Goal: Task Accomplishment & Management: Use online tool/utility

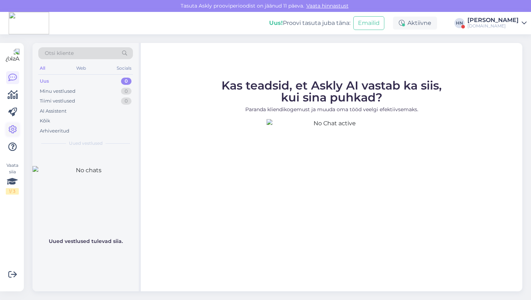
click at [13, 134] on icon at bounding box center [12, 129] width 9 height 9
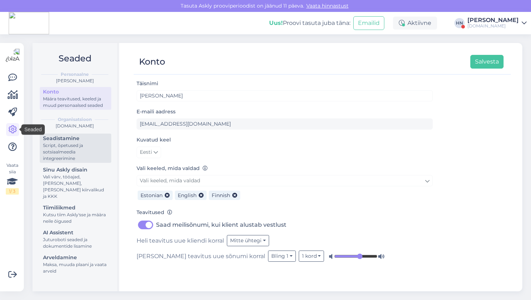
click at [58, 161] on div "Script, õpetused ja sotsiaalmeedia integreerimine" at bounding box center [75, 151] width 65 height 19
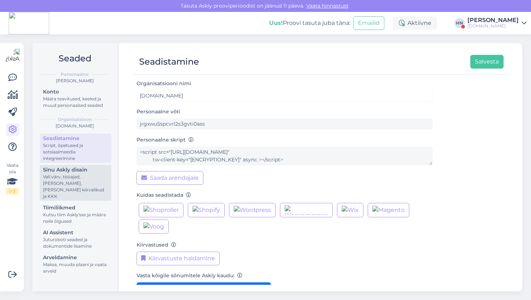
click at [60, 171] on div "Sinu Askly disain" at bounding box center [75, 170] width 65 height 8
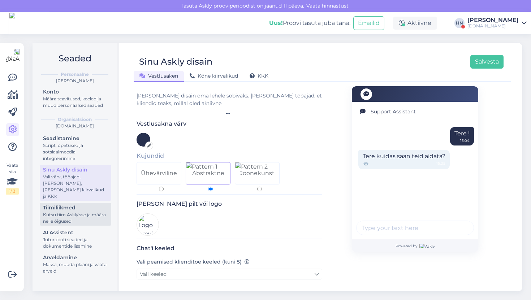
click at [62, 211] on div "Kutsu tiim Askly'sse ja määra neile õigused" at bounding box center [75, 217] width 65 height 13
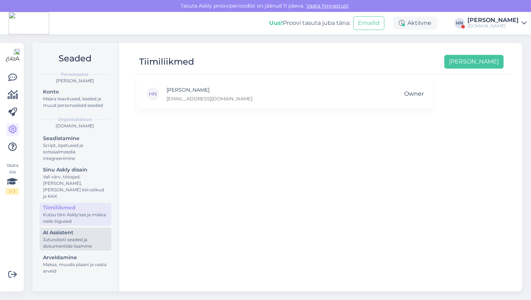
click at [54, 236] on div "Juturoboti seaded ja dokumentide lisamine" at bounding box center [75, 242] width 65 height 13
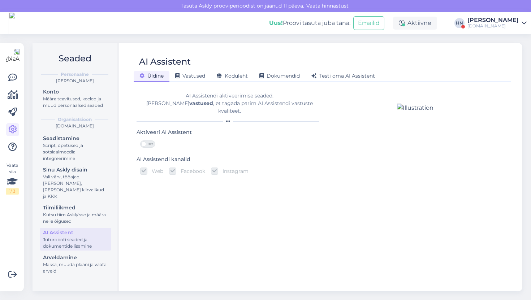
click at [330, 67] on div "AI Assistent" at bounding box center [319, 62] width 370 height 14
click at [66, 145] on div "Script, õpetused ja sotsiaalmeedia integreerimine" at bounding box center [75, 151] width 65 height 19
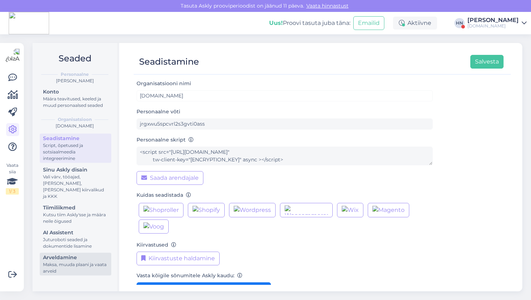
click at [64, 254] on div "Arveldamine" at bounding box center [75, 258] width 65 height 8
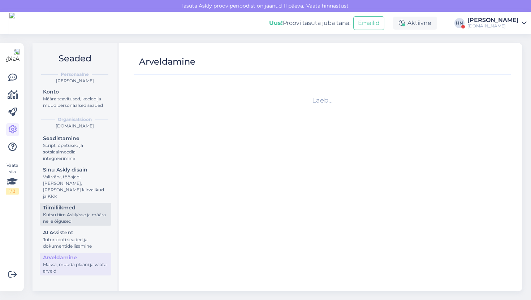
click at [71, 211] on div "Kutsu tiim Askly'sse ja määra neile õigused" at bounding box center [75, 217] width 65 height 13
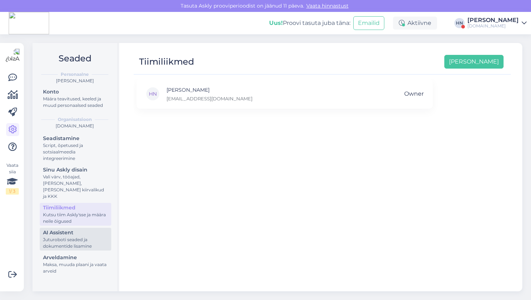
click at [69, 236] on div "Juturoboti seaded ja dokumentide lisamine" at bounding box center [75, 242] width 65 height 13
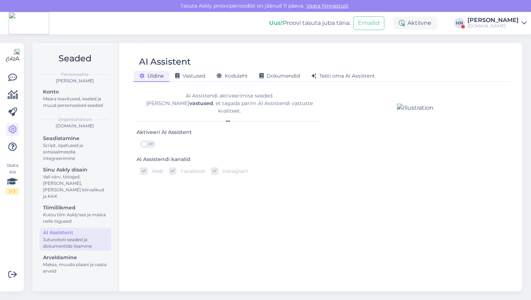
click at [222, 92] on div "AI Assistendi aktiveerimise seaded. [PERSON_NAME] vastused , et tagada parim AI…" at bounding box center [228, 107] width 185 height 42
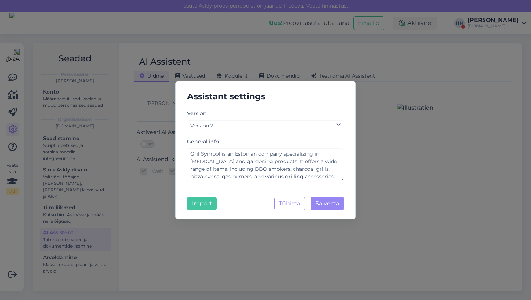
click at [238, 45] on div "Assistant settings Version Version : 2 General info GrillSymbol is an Estonian …" at bounding box center [265, 150] width 531 height 300
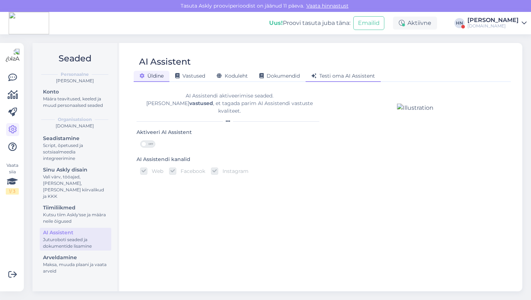
click at [342, 79] on div "Testi oma AI Assistent" at bounding box center [342, 76] width 75 height 11
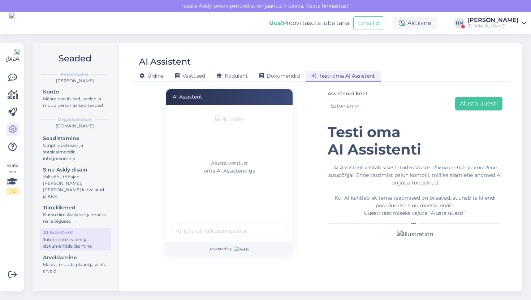
scroll to position [9, 0]
click at [206, 239] on div "Alusta vestlust oma AI Assistendiga" at bounding box center [229, 173] width 126 height 137
click at [210, 231] on input "text" at bounding box center [229, 230] width 118 height 14
type input "Tere"
click at [273, 225] on button "submit" at bounding box center [278, 230] width 11 height 11
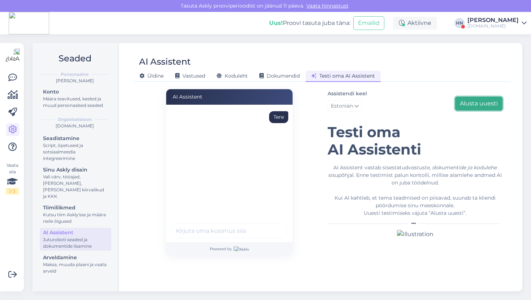
click at [485, 97] on button "Alusta uuesti" at bounding box center [478, 104] width 47 height 14
click at [209, 232] on input "text" at bounding box center [229, 230] width 118 height 14
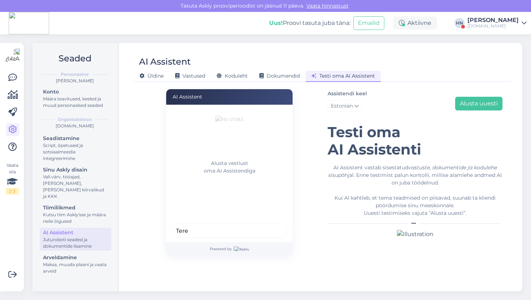
type input "Tere"
click at [273, 225] on button "submit" at bounding box center [278, 230] width 11 height 11
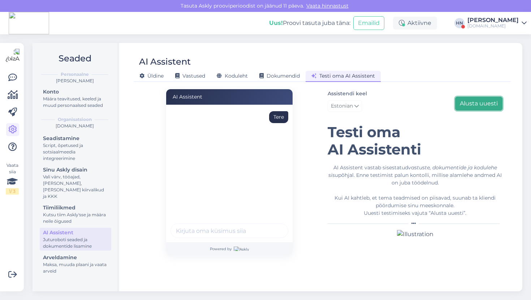
click at [473, 97] on button "Alusta uuesti" at bounding box center [478, 104] width 47 height 14
click at [213, 236] on div at bounding box center [229, 231] width 118 height 17
click at [214, 234] on input "text" at bounding box center [229, 230] width 118 height 14
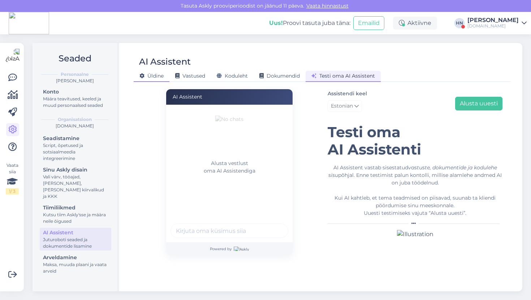
click at [146, 71] on div "Üldine" at bounding box center [152, 76] width 36 height 11
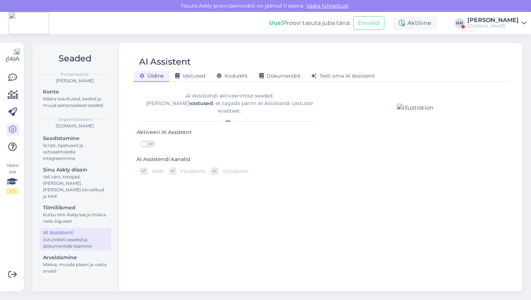
click at [216, 103] on div "AI Assistendi aktiveerimise seaded. [PERSON_NAME] vastused , et tagada parim AI…" at bounding box center [228, 103] width 185 height 23
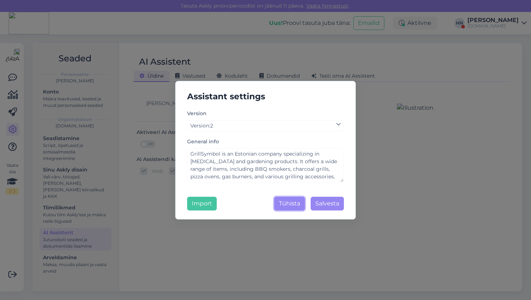
click at [280, 201] on button "Tühista" at bounding box center [289, 204] width 31 height 14
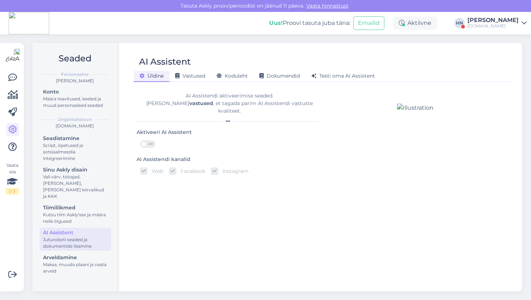
click at [323, 70] on div "[PERSON_NAME] Vastused Koduleht Dokumendid [PERSON_NAME] oma AI Assistent" at bounding box center [319, 75] width 370 height 13
click at [321, 77] on span "Testi oma AI Assistent" at bounding box center [343, 76] width 64 height 6
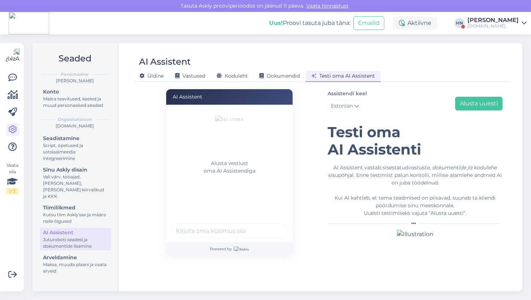
click at [232, 223] on input "text" at bounding box center [229, 230] width 118 height 14
type input "Kas punaseid Mer grille on tulemas ?"
click at [273, 225] on button "submit" at bounding box center [278, 230] width 11 height 11
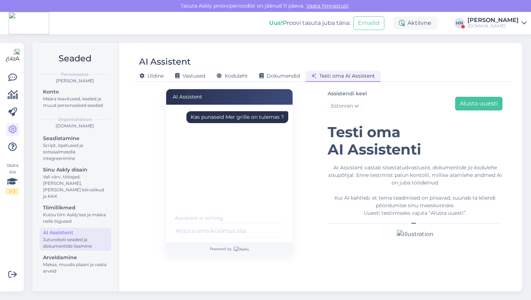
scroll to position [0, 0]
click at [202, 114] on div "Kas punaseid Mer grille on tulemas ?" at bounding box center [237, 117] width 93 height 8
copy div "Kas punaseid Mer grille on tulemas ?"
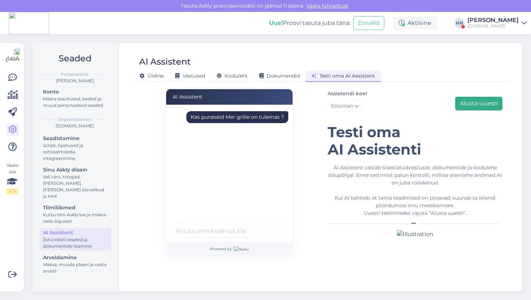
click at [455, 97] on div "Assistendi keel Estonian Alusta uuesti" at bounding box center [414, 102] width 175 height 26
click at [468, 97] on button "Alusta uuesti" at bounding box center [478, 104] width 47 height 14
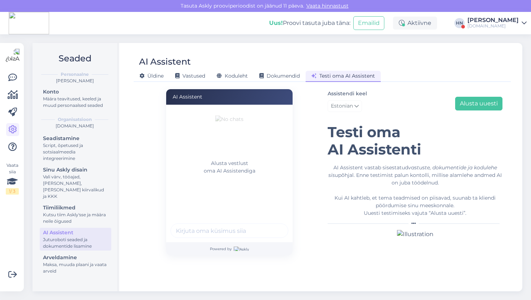
click at [200, 223] on input "text" at bounding box center [229, 230] width 118 height 14
paste input "Kas punaseid Mer grille on tulemas ?"
type input "Kas punaseid Mer grille on tulemas ?"
click at [273, 225] on button "submit" at bounding box center [278, 230] width 11 height 11
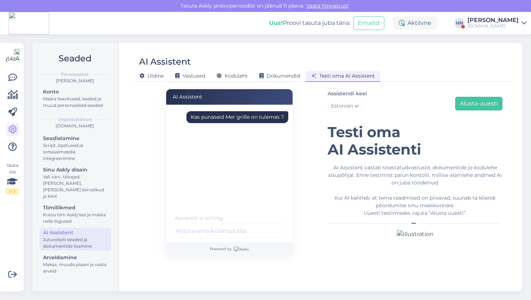
scroll to position [0, 0]
click at [253, 111] on div "Kas punaseid Mer grille on tulemas ?" at bounding box center [237, 117] width 102 height 12
copy div "Kas punaseid Mer grille on tulemas ?"
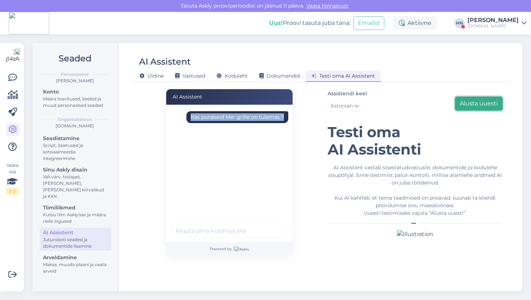
click at [492, 97] on button "Alusta uuesti" at bounding box center [478, 104] width 47 height 14
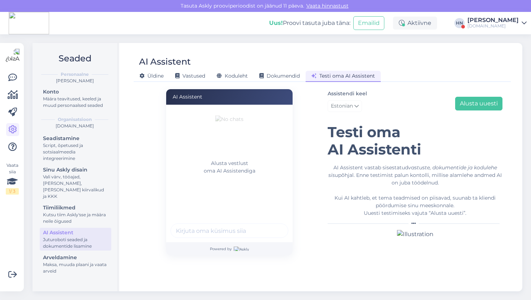
click at [207, 231] on input "text" at bounding box center [229, 230] width 118 height 14
paste input "Kas punaseid Mer grille on tulemas ?"
type input "Kas punaseid Mer grille on tulemas ?"
click at [273, 225] on button "submit" at bounding box center [278, 230] width 11 height 11
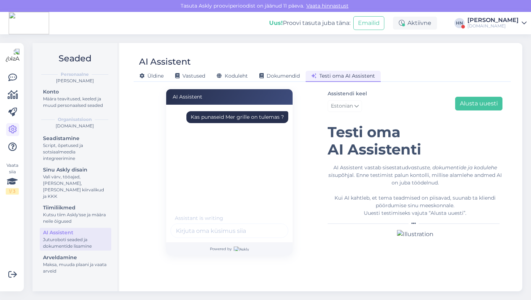
scroll to position [0, 0]
click at [267, 118] on div "Kas punaseid Mer grille on tulemas ?" at bounding box center [237, 117] width 102 height 12
copy div "Kas punaseid Mer grille on tulemas ?"
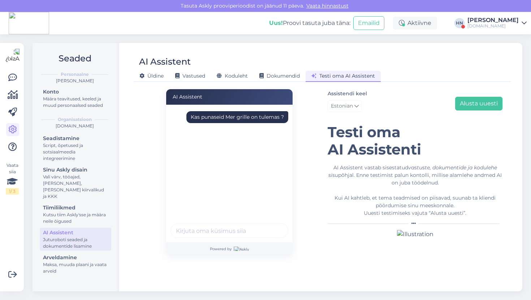
click at [462, 89] on div "Assistendi keel Estonian Alusta uuesti" at bounding box center [414, 102] width 175 height 26
click at [461, 97] on button "Alusta uuesti" at bounding box center [478, 104] width 47 height 14
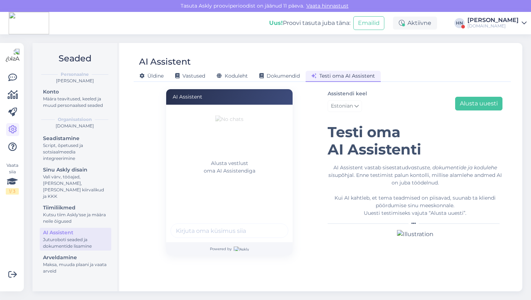
click at [194, 226] on input "text" at bounding box center [229, 230] width 118 height 14
paste input "Kas punaseid Mer grille on tulemas ?"
type input "Kas punaseid Mer grille on tulemas ?"
click at [273, 225] on button "submit" at bounding box center [278, 230] width 11 height 11
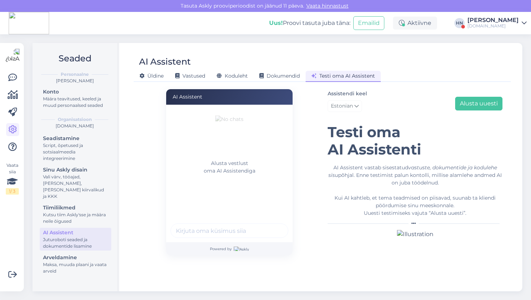
scroll to position [0, 0]
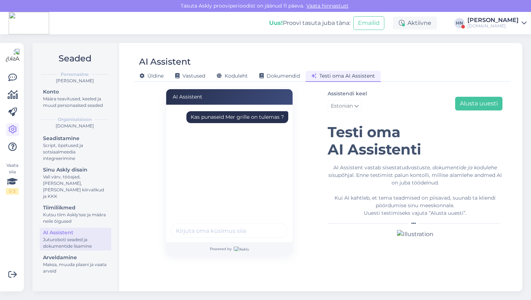
click at [242, 113] on div "Kas punaseid Mer grille on tulemas ?" at bounding box center [237, 117] width 93 height 8
copy div "Kas punaseid Mer grille on tulemas ?"
click at [481, 99] on button "Alusta uuesti" at bounding box center [478, 104] width 47 height 14
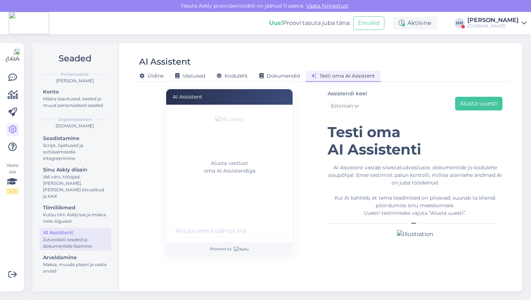
click at [248, 230] on input "text" at bounding box center [229, 230] width 118 height 14
paste input "Kas punaseid Mer grille on tulemas ?"
type input "Kas punaseid Mer grille on tulemas ?"
click at [273, 225] on button "submit" at bounding box center [278, 230] width 11 height 11
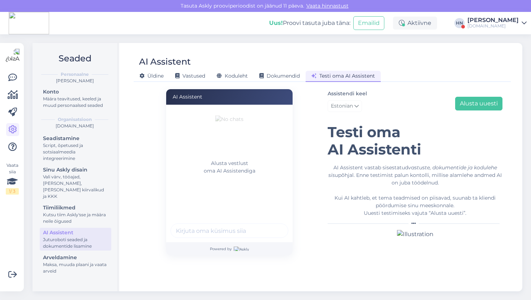
scroll to position [0, 0]
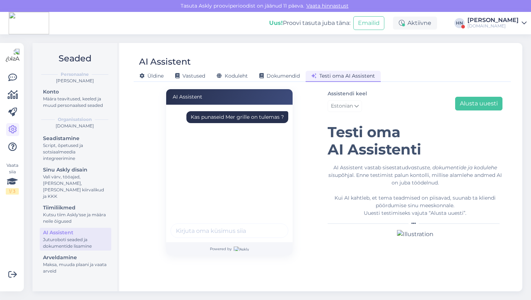
click at [352, 40] on div "Seaded Personaalne [PERSON_NAME] Konto Määra teavitused, keeled ja muud persona…" at bounding box center [279, 167] width 502 height 266
click at [263, 113] on div "Kas punaseid Mer grille on tulemas ?" at bounding box center [237, 117] width 93 height 8
copy div "Kas punaseid Mer grille on tulemas ?"
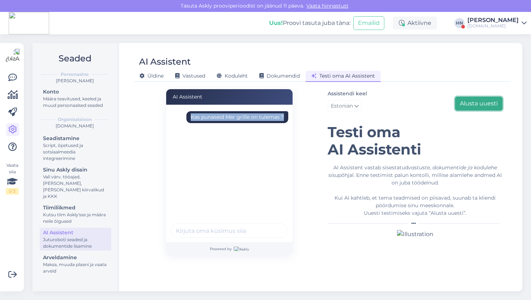
click at [471, 97] on button "Alusta uuesti" at bounding box center [478, 104] width 47 height 14
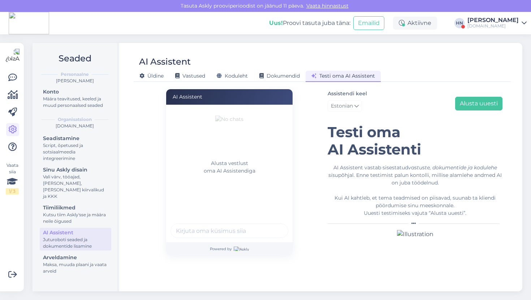
click at [208, 229] on input "text" at bounding box center [229, 230] width 118 height 14
paste input "Kas punaseid Mer grille on tulemas ?"
type input "Kas punaseid Mer grille on tulemas ?"
click at [273, 225] on button "submit" at bounding box center [278, 230] width 11 height 11
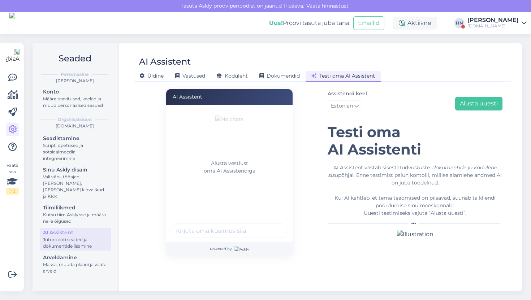
scroll to position [0, 0]
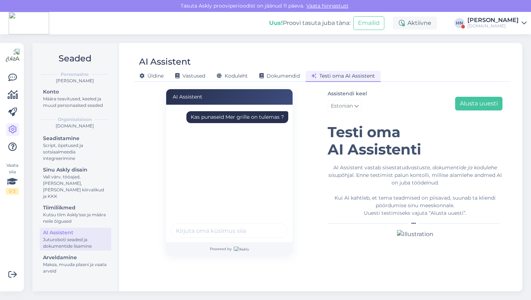
click at [254, 114] on div "Kas punaseid Mer grille on tulemas ?" at bounding box center [237, 117] width 93 height 8
copy div "Kas punaseid Mer grille on tulemas ?"
click at [474, 97] on button "Alusta uuesti" at bounding box center [478, 104] width 47 height 14
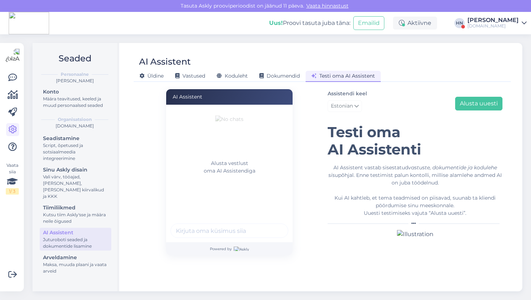
click at [245, 228] on input "text" at bounding box center [229, 230] width 118 height 14
paste input "Kas punaseid Mer grille on tulemas ?"
type input "Kas punaseid Mer grille on tulemas ?"
click at [273, 225] on button "submit" at bounding box center [278, 230] width 11 height 11
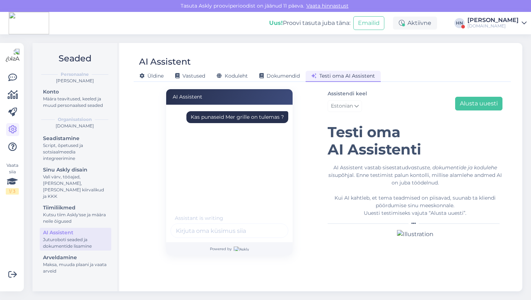
scroll to position [0, 0]
click at [259, 113] on div "Kas punaseid Mer grille on tulemas ?" at bounding box center [237, 117] width 93 height 8
copy div "Kas punaseid Mer grille on tulemas ?"
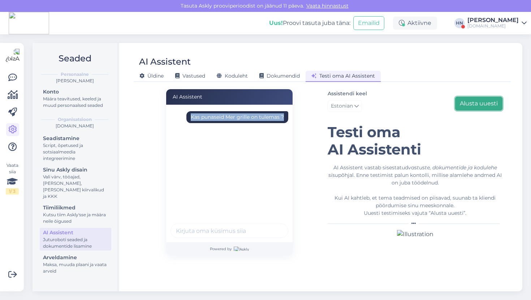
click at [468, 97] on button "Alusta uuesti" at bounding box center [478, 104] width 47 height 14
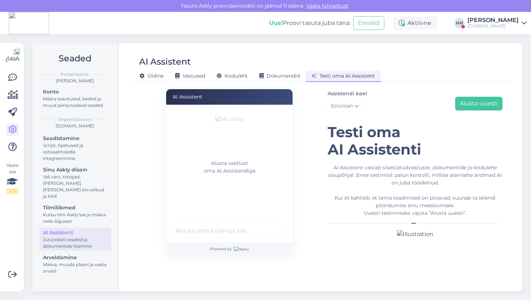
click at [232, 230] on input "text" at bounding box center [229, 230] width 118 height 14
paste input "Kas punaseid Mer grille on tulemas ?"
type input "Kas punaseid Mer grille on tulemas ?"
click at [273, 225] on button "submit" at bounding box center [278, 230] width 11 height 11
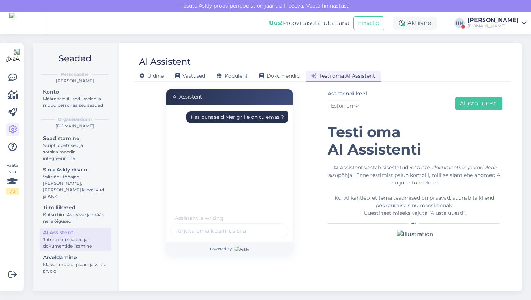
scroll to position [0, 0]
click at [229, 123] on div "Kas punaseid Mer grille on tulemas ?" at bounding box center [229, 119] width 118 height 16
click at [233, 115] on div "Kas punaseid Mer grille on tulemas ?" at bounding box center [237, 117] width 93 height 8
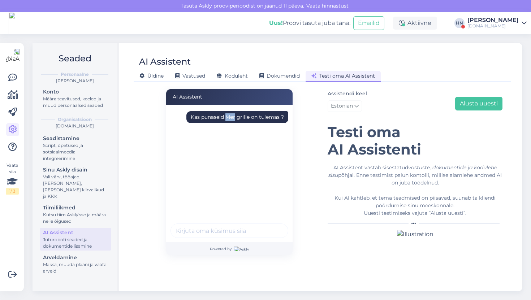
copy div "Mer"
click at [233, 115] on div "Kas punaseid Mer grille on tulemas ?" at bounding box center [237, 117] width 93 height 8
copy div "Kas punaseid Mer grille on tulemas ?"
click at [470, 97] on button "Alusta uuesti" at bounding box center [478, 104] width 47 height 14
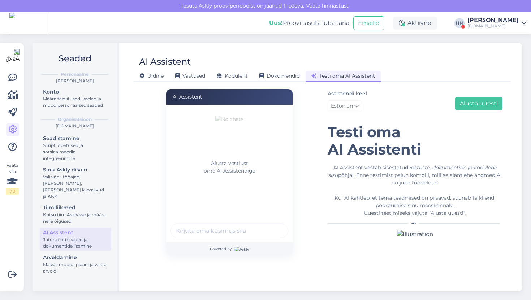
click at [244, 227] on input "text" at bounding box center [229, 230] width 118 height 14
paste input "Kas punaseid Mer grille on tulemas ?"
type input "Kas punaseid Mer grille on tulemas ?"
click at [273, 225] on button "submit" at bounding box center [278, 230] width 11 height 11
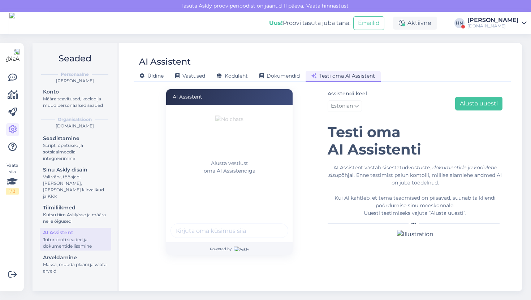
scroll to position [0, 0]
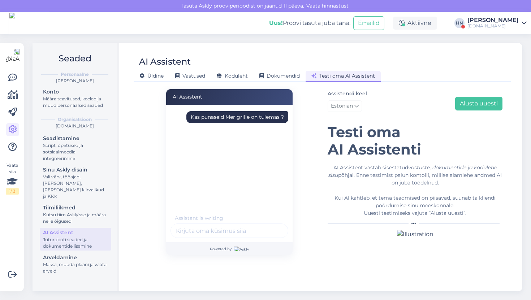
click at [235, 173] on div "Kas punaseid Mer grille on tulemas ?" at bounding box center [231, 161] width 122 height 108
click at [270, 118] on div "Kas punaseid Mer grille on tulemas ?" at bounding box center [237, 117] width 93 height 8
copy div "Kas punaseid Mer grille on tulemas ?"
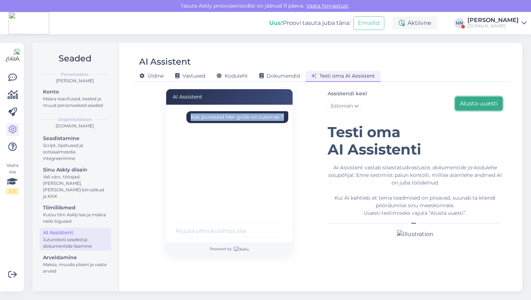
click at [483, 97] on button "Alusta uuesti" at bounding box center [478, 104] width 47 height 14
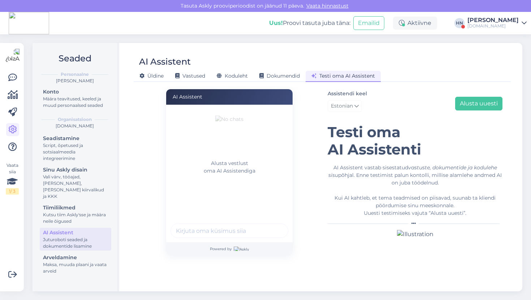
click at [246, 227] on input "text" at bounding box center [229, 230] width 118 height 14
paste input "Kas punaseid Mer grille on tulemas ?"
type input "Kas punaseid Mer grille on tulemas ?"
click at [273, 225] on button "submit" at bounding box center [278, 230] width 11 height 11
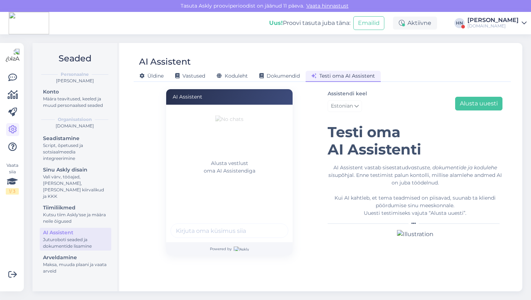
scroll to position [0, 0]
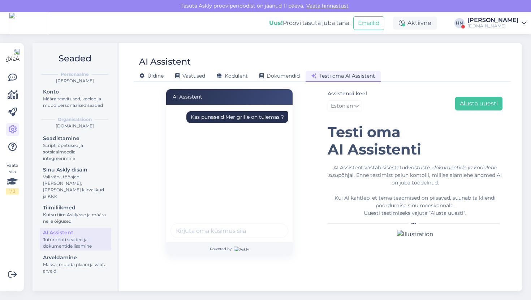
click at [241, 119] on div "Kas punaseid Mer grille on tulemas ?" at bounding box center [237, 117] width 102 height 12
click at [489, 101] on div "Assistendi keel Estonian Alusta uuesti" at bounding box center [414, 102] width 175 height 26
click at [480, 97] on button "Alusta uuesti" at bounding box center [478, 104] width 47 height 14
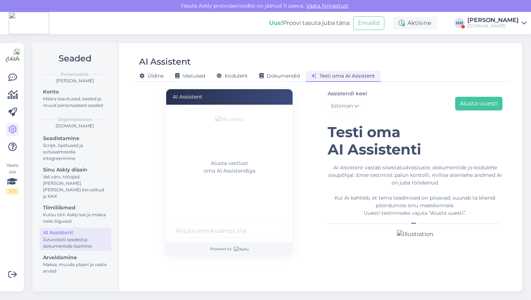
click at [241, 235] on input "text" at bounding box center [229, 230] width 118 height 14
paste input "Kas punaseid Mer grille on tulemas ?"
type input "Kas punaseid Mer grille on tulemas ?"
click at [273, 225] on button "submit" at bounding box center [278, 230] width 11 height 11
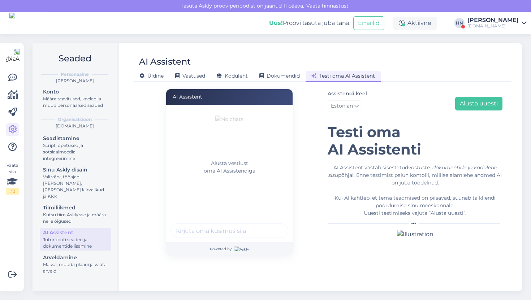
scroll to position [0, 0]
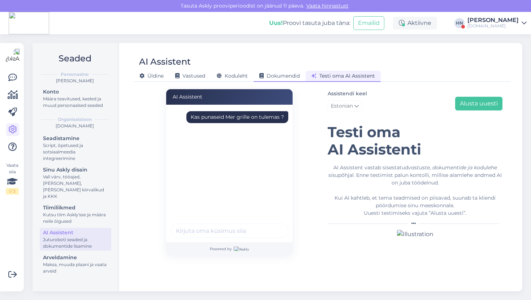
click at [272, 81] on div "Dokumendid" at bounding box center [279, 76] width 52 height 11
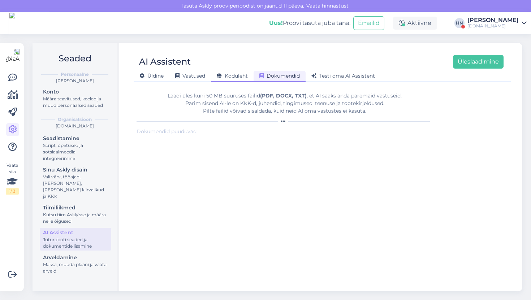
click at [244, 73] on span "Koduleht" at bounding box center [232, 76] width 31 height 6
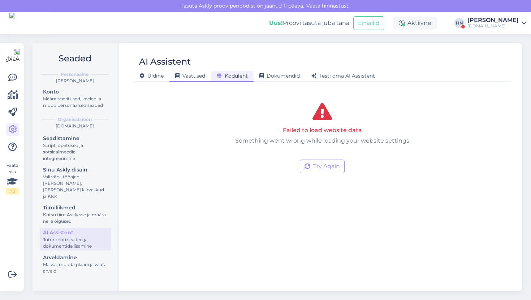
click at [205, 79] on span "Vastused" at bounding box center [190, 76] width 30 height 6
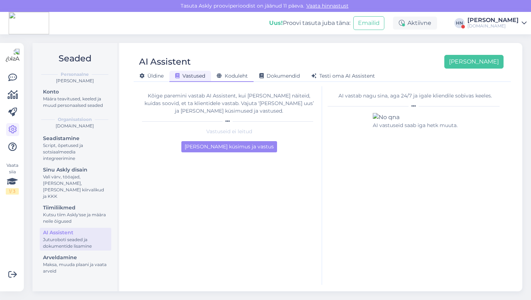
click at [221, 78] on icon at bounding box center [219, 76] width 5 height 5
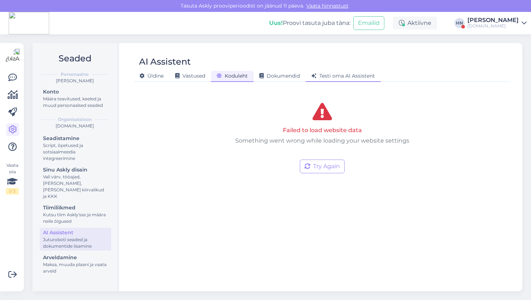
click at [307, 81] on div "Testi oma AI Assistent" at bounding box center [342, 76] width 75 height 11
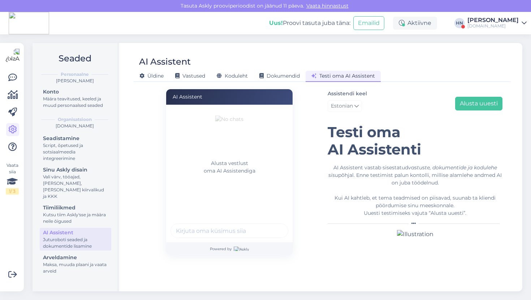
click at [482, 17] on div "[PERSON_NAME]" at bounding box center [492, 20] width 51 height 6
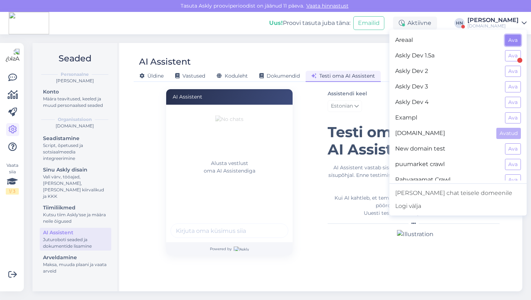
click at [512, 36] on button "Ava" at bounding box center [513, 40] width 16 height 11
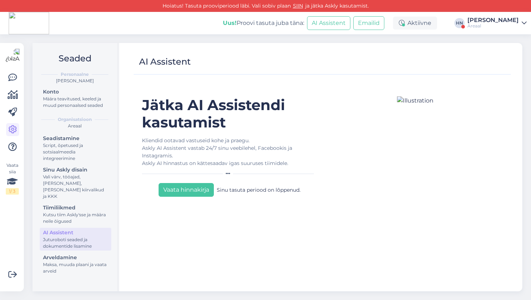
click at [493, 23] on div "Areaal" at bounding box center [492, 26] width 51 height 6
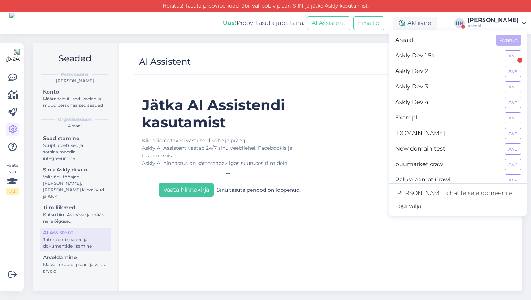
click at [337, 101] on figure at bounding box center [415, 100] width 168 height 9
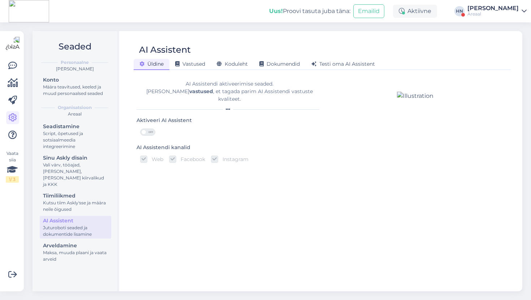
click at [200, 54] on div "AI Assistent" at bounding box center [319, 50] width 370 height 14
click at [197, 61] on span "Vastused" at bounding box center [190, 64] width 30 height 6
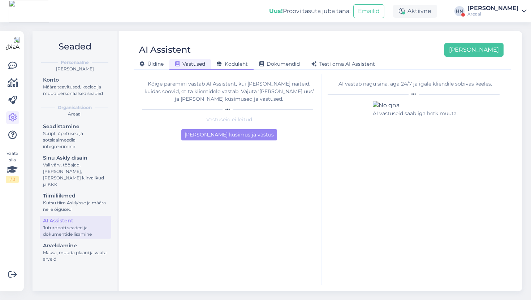
click at [225, 62] on span "Koduleht" at bounding box center [232, 64] width 31 height 6
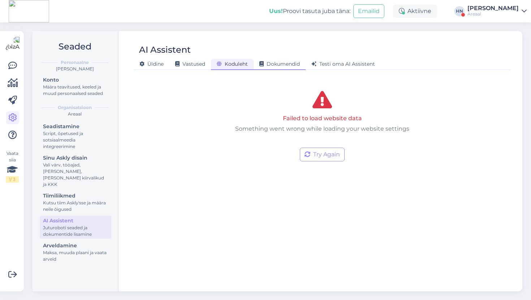
click at [265, 63] on span "Dokumendid" at bounding box center [279, 64] width 40 height 6
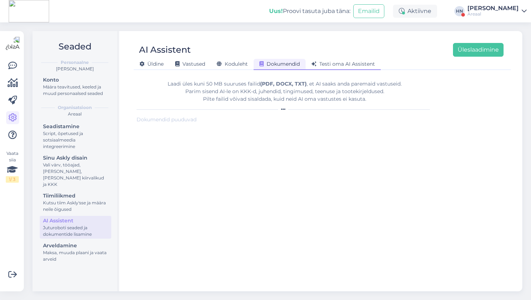
click at [332, 67] on div "Testi oma AI Assistent" at bounding box center [342, 64] width 75 height 11
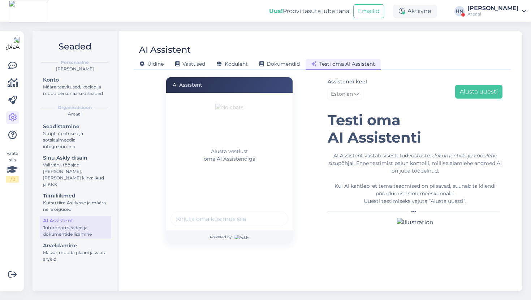
click at [231, 220] on input "text" at bounding box center [229, 218] width 118 height 14
type input "Tel"
type input "Mis telekaid soovitate ?"
click at [273, 213] on button "submit" at bounding box center [278, 218] width 11 height 11
